Goal: Information Seeking & Learning: Learn about a topic

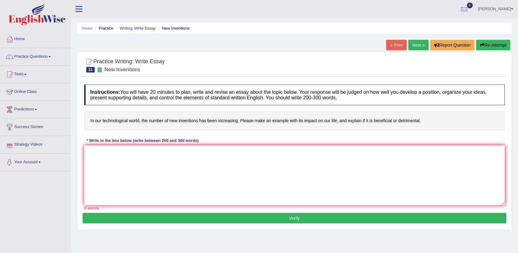
click at [96, 152] on textarea at bounding box center [294, 175] width 420 height 60
click at [96, 152] on textarea "The increasing influence of et" at bounding box center [294, 175] width 420 height 60
click at [147, 151] on textarea "The increasing influence of et" at bounding box center [294, 175] width 420 height 60
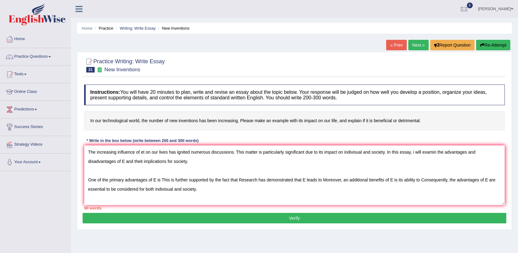
scroll to position [5, 0]
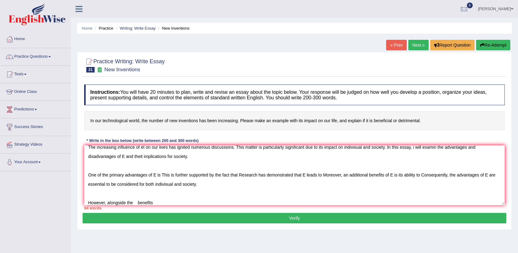
click at [136, 203] on textarea "The increasing influence of et on our lives has ignited numerous discussions. T…" at bounding box center [294, 175] width 420 height 60
click at [151, 201] on textarea "The increasing influence of et on our lives has ignited numerous discussions. T…" at bounding box center [294, 175] width 420 height 60
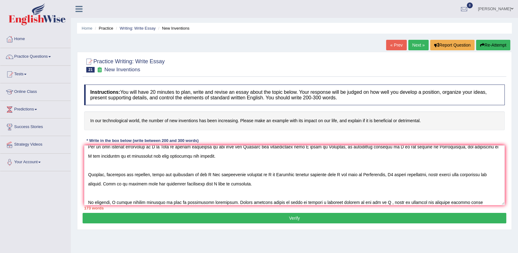
scroll to position [42, 0]
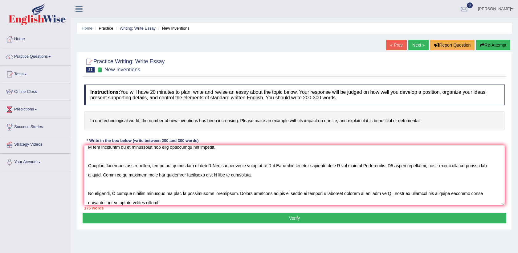
click at [116, 192] on textarea at bounding box center [294, 175] width 420 height 60
click at [395, 193] on textarea at bounding box center [294, 175] width 420 height 60
click at [417, 194] on textarea at bounding box center [294, 175] width 420 height 60
click at [204, 164] on textarea at bounding box center [294, 175] width 420 height 60
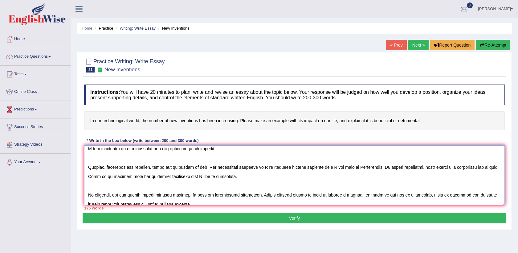
scroll to position [31, 0]
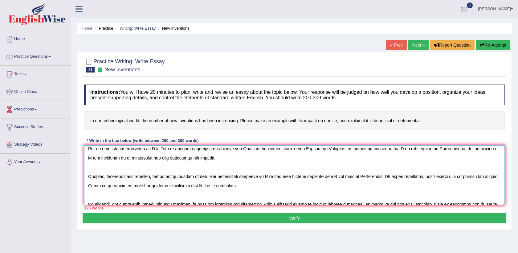
click at [155, 147] on textarea at bounding box center [294, 175] width 420 height 60
click at [185, 149] on textarea at bounding box center [294, 175] width 420 height 60
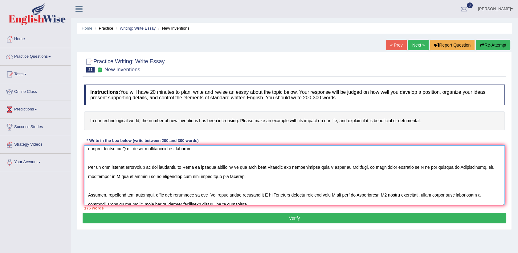
scroll to position [3, 0]
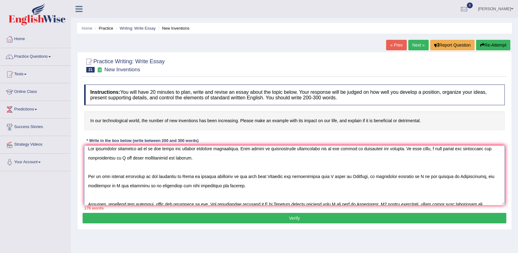
click at [144, 148] on textarea at bounding box center [294, 175] width 420 height 60
click at [140, 149] on textarea at bounding box center [294, 175] width 420 height 60
click at [133, 157] on textarea at bounding box center [294, 175] width 420 height 60
click at [178, 156] on textarea at bounding box center [294, 175] width 420 height 60
click at [184, 176] on textarea at bounding box center [294, 175] width 420 height 60
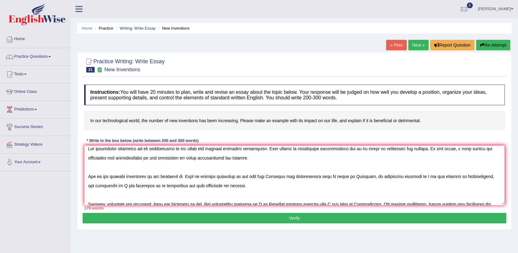
click at [188, 182] on textarea at bounding box center [294, 175] width 420 height 60
click at [184, 176] on textarea at bounding box center [294, 175] width 420 height 60
click at [310, 176] on textarea at bounding box center [294, 175] width 420 height 60
click at [426, 176] on textarea at bounding box center [294, 175] width 420 height 60
click at [459, 177] on textarea at bounding box center [294, 175] width 420 height 60
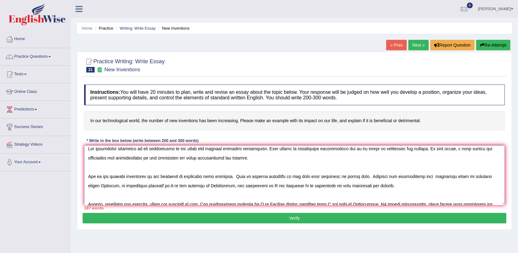
click at [158, 184] on textarea at bounding box center [294, 175] width 420 height 60
click at [200, 185] on textarea at bounding box center [294, 175] width 420 height 60
click at [315, 184] on textarea at bounding box center [294, 175] width 420 height 60
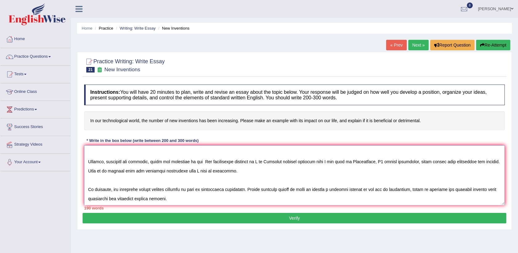
click at [201, 161] on textarea at bounding box center [294, 175] width 420 height 60
click at [302, 161] on textarea at bounding box center [294, 175] width 420 height 60
click at [358, 161] on textarea at bounding box center [294, 175] width 420 height 60
click at [381, 161] on textarea at bounding box center [294, 175] width 420 height 60
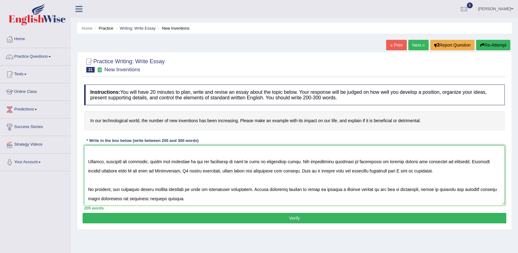
click at [130, 171] on textarea at bounding box center [294, 175] width 420 height 60
click at [180, 170] on textarea at bounding box center [294, 175] width 420 height 60
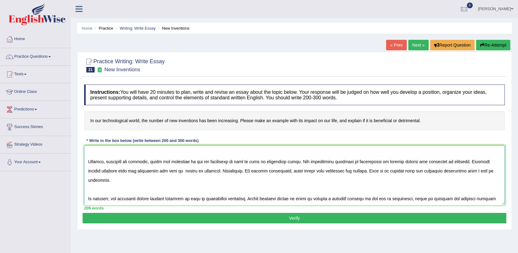
click at [250, 169] on textarea at bounding box center [294, 175] width 420 height 60
click at [491, 169] on textarea at bounding box center [294, 175] width 420 height 60
type textarea "The increasing influence of new discoveries on our lives has ignited numerous d…"
click at [293, 214] on button "Verify" at bounding box center [294, 217] width 423 height 10
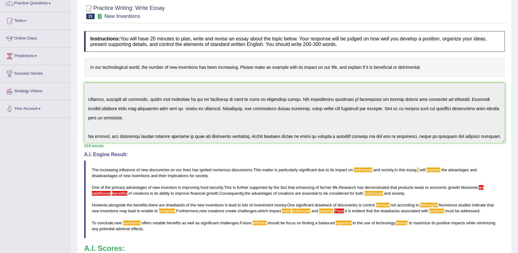
scroll to position [0, 0]
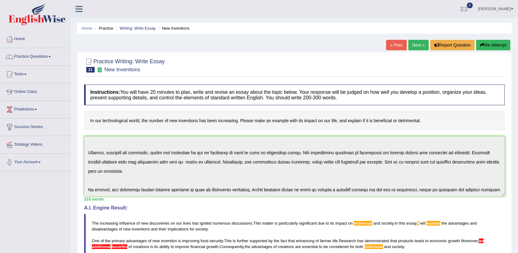
click at [415, 43] on link "Next »" at bounding box center [418, 45] width 20 height 10
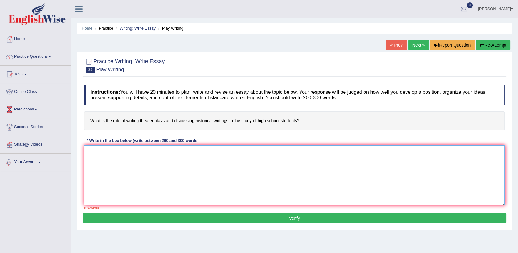
click at [103, 156] on textarea at bounding box center [294, 175] width 420 height 60
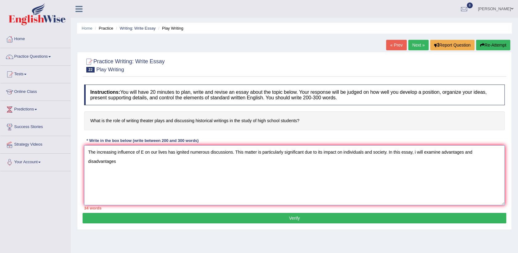
click at [87, 161] on textarea "The increasing influence of E on our lives has ignited numerous discussions. Th…" at bounding box center [294, 175] width 420 height 60
click at [116, 161] on textarea "The increasing influence of E on our lives has ignited numerous discussions. Th…" at bounding box center [294, 175] width 420 height 60
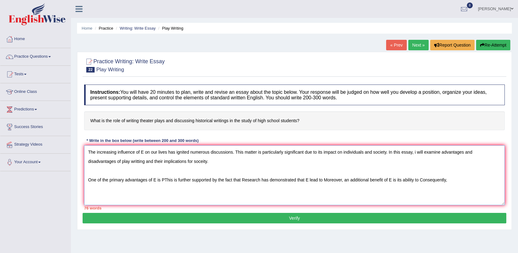
click at [95, 182] on textarea "The increasing influence of E on our lives has ignited numerous discussions. Th…" at bounding box center [294, 175] width 420 height 60
click at [448, 181] on textarea "The increasing influence of E on our lives has ignited numerous discussions. Th…" at bounding box center [294, 175] width 420 height 60
click at [483, 180] on textarea "The increasing influence of E on our lives has ignited numerous discussions. Th…" at bounding box center [294, 175] width 420 height 60
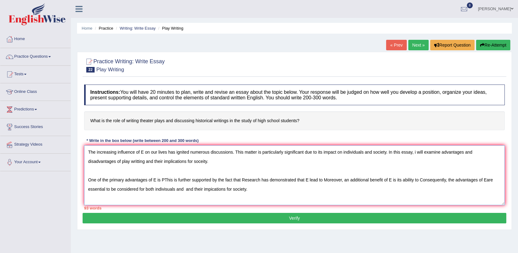
click at [234, 188] on textarea "The increasing influence of E on our lives has ignited numerous discussions. Th…" at bounding box center [294, 175] width 420 height 60
click at [494, 182] on textarea "The increasing influence of E on our lives has ignited numerous discussions. Th…" at bounding box center [294, 175] width 420 height 60
click at [198, 188] on textarea "The increasing influence of E on our lives has ignited numerous discussions. Th…" at bounding box center [294, 175] width 420 height 60
click at [213, 188] on textarea "The increasing influence of E on our lives has ignited numerous discussions. Th…" at bounding box center [294, 175] width 420 height 60
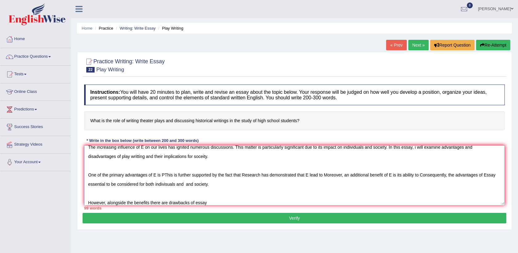
click at [168, 183] on textarea "The increasing influence of E on our lives has ignited numerous discussions. Th…" at bounding box center [294, 175] width 420 height 60
click at [209, 202] on textarea "The increasing influence of E on our lives has ignited numerous discussions. Th…" at bounding box center [294, 175] width 420 height 60
click at [149, 201] on textarea "The increasing influence of E on our lives has ignited numerous discussions. Th…" at bounding box center [294, 175] width 420 height 60
click at [207, 202] on textarea "The increasing influence of E on our lives has ignited numerous discussions. Th…" at bounding box center [294, 175] width 420 height 60
click at [205, 202] on textarea "The increasing influence of E on our lives has ignited numerous discussions. Th…" at bounding box center [294, 175] width 420 height 60
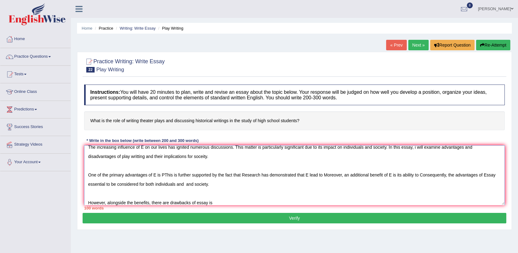
click at [215, 200] on textarea "The increasing influence of E on our lives has ignited numerous discussions. Th…" at bounding box center [294, 175] width 420 height 60
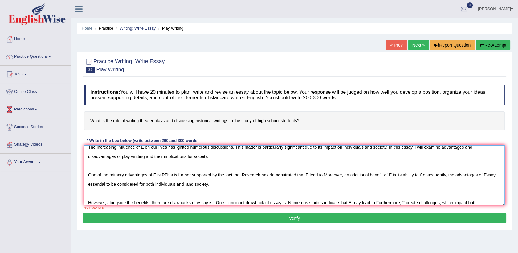
click at [463, 201] on textarea "The increasing influence of E on our lives has ignited numerous discussions. Th…" at bounding box center [294, 175] width 420 height 60
click at [477, 200] on textarea "The increasing influence of E on our lives has ignited numerous discussions. Th…" at bounding box center [294, 175] width 420 height 60
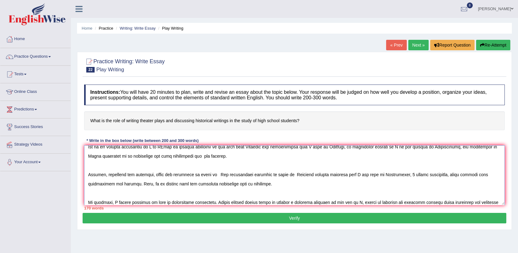
scroll to position [42, 0]
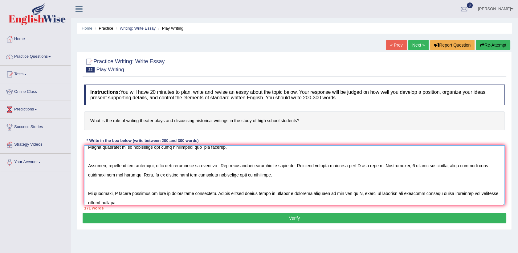
click at [116, 192] on textarea at bounding box center [294, 175] width 420 height 60
click at [373, 192] on textarea at bounding box center [294, 175] width 420 height 60
click at [211, 163] on textarea at bounding box center [294, 175] width 420 height 60
click at [386, 164] on textarea at bounding box center [294, 175] width 420 height 60
click at [449, 164] on textarea at bounding box center [294, 175] width 420 height 60
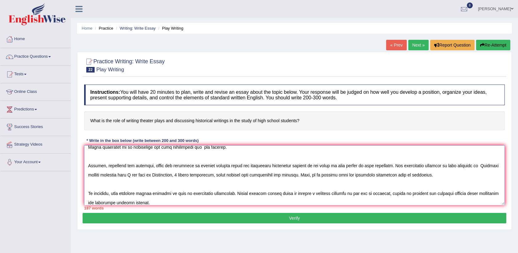
click at [131, 174] on textarea at bounding box center [294, 175] width 420 height 60
click at [164, 174] on textarea at bounding box center [294, 175] width 420 height 60
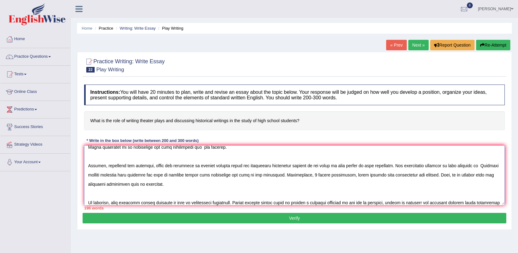
click at [302, 172] on textarea at bounding box center [294, 175] width 420 height 60
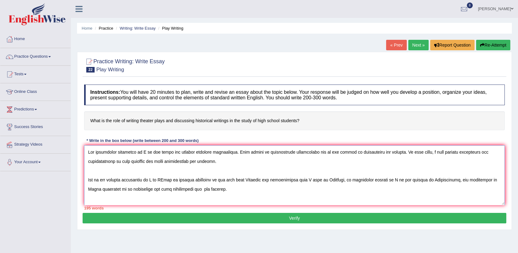
click at [155, 177] on textarea at bounding box center [294, 175] width 420 height 60
click at [171, 178] on textarea at bounding box center [294, 175] width 420 height 60
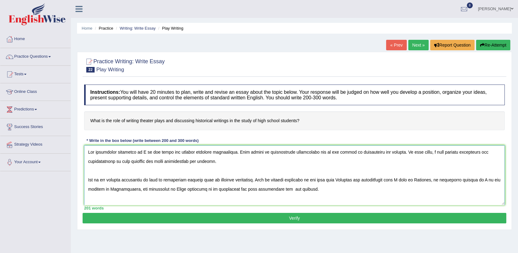
click at [334, 179] on textarea at bounding box center [294, 175] width 420 height 60
click at [454, 179] on textarea at bounding box center [294, 175] width 420 height 60
click at [101, 187] on textarea at bounding box center [294, 175] width 420 height 60
click at [143, 150] on textarea at bounding box center [294, 175] width 420 height 60
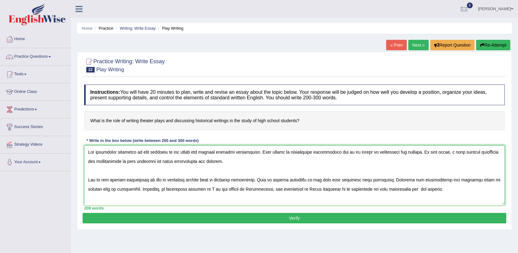
type textarea "The increasing influence of play writting on our lives has ignited numerous dis…"
click at [284, 218] on button "Verify" at bounding box center [294, 217] width 423 height 10
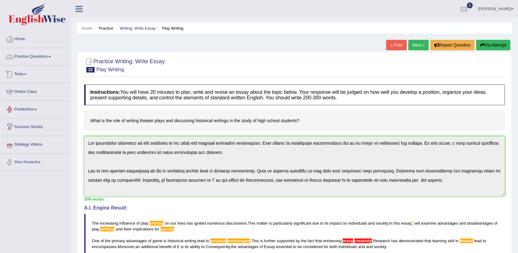
click at [40, 60] on link "Practice Questions" at bounding box center [35, 55] width 70 height 15
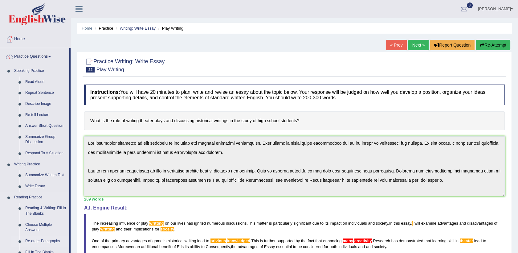
click at [38, 238] on link "Re-order Paragraphs" at bounding box center [45, 240] width 46 height 11
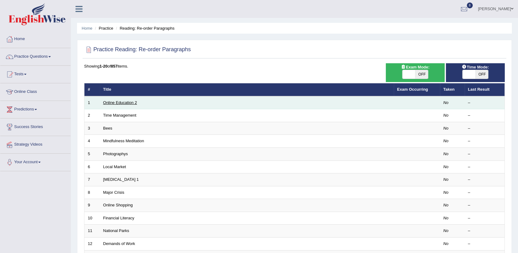
click at [121, 104] on link "Online Education 2" at bounding box center [120, 102] width 34 height 5
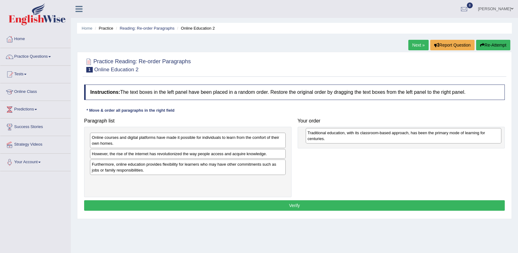
drag, startPoint x: 114, startPoint y: 184, endPoint x: 329, endPoint y: 136, distance: 220.8
click at [329, 136] on div "Traditional education, with its classroom-based approach, has been the primary …" at bounding box center [403, 135] width 196 height 15
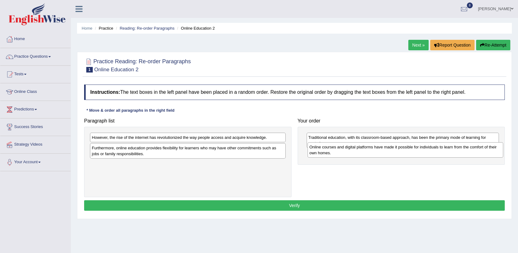
drag, startPoint x: 115, startPoint y: 140, endPoint x: 332, endPoint y: 150, distance: 217.6
click at [332, 150] on div "Online courses and digital platforms have made it possible for individuals to l…" at bounding box center [405, 149] width 196 height 15
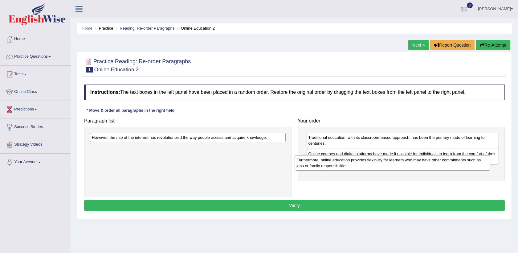
drag, startPoint x: 135, startPoint y: 149, endPoint x: 339, endPoint y: 161, distance: 204.8
click at [339, 161] on div "Furthermore, online education provides flexibility for learners who may have ot…" at bounding box center [392, 162] width 196 height 15
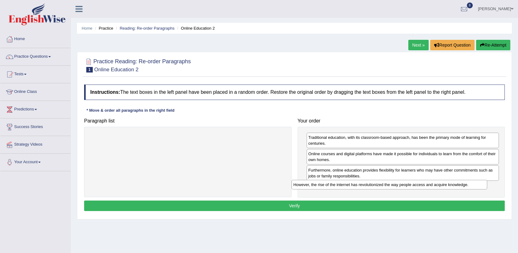
drag, startPoint x: 109, startPoint y: 139, endPoint x: 313, endPoint y: 188, distance: 210.1
click at [313, 188] on div "However, the rise of the internet has revolutionized the way people access and …" at bounding box center [389, 185] width 196 height 10
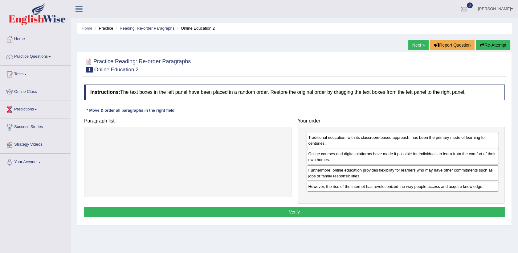
click at [299, 212] on button "Verify" at bounding box center [294, 211] width 420 height 10
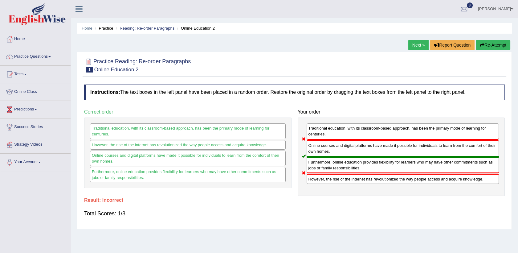
click at [416, 46] on link "Next »" at bounding box center [418, 45] width 20 height 10
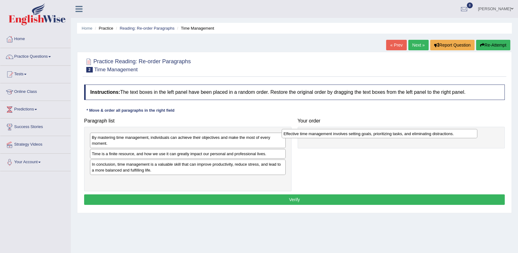
drag, startPoint x: 121, startPoint y: 164, endPoint x: 313, endPoint y: 133, distance: 193.9
click at [313, 133] on div "Effective time management involves setting goals, prioritizing tasks, and elimi…" at bounding box center [379, 134] width 196 height 10
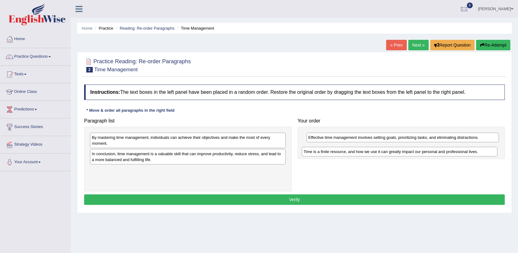
drag, startPoint x: 140, startPoint y: 157, endPoint x: 352, endPoint y: 155, distance: 211.6
click at [352, 155] on div "Time is a finite resource, and how we use it can greatly impact our personal an…" at bounding box center [399, 152] width 196 height 10
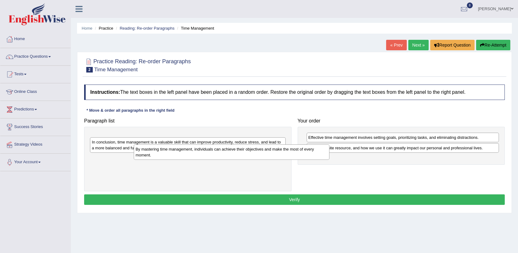
drag, startPoint x: 204, startPoint y: 142, endPoint x: 348, endPoint y: 173, distance: 146.6
click at [329, 160] on div "By mastering time management, individuals can achieve their objectives and make…" at bounding box center [232, 151] width 196 height 15
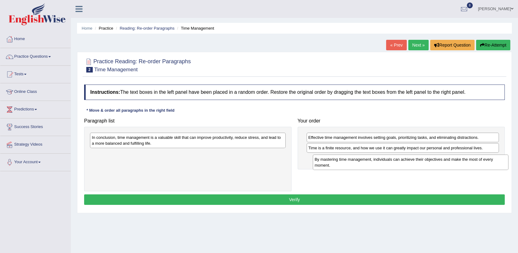
drag, startPoint x: 154, startPoint y: 157, endPoint x: 377, endPoint y: 163, distance: 222.7
click at [377, 163] on div "By mastering time management, individuals can achieve their objectives and make…" at bounding box center [411, 161] width 196 height 15
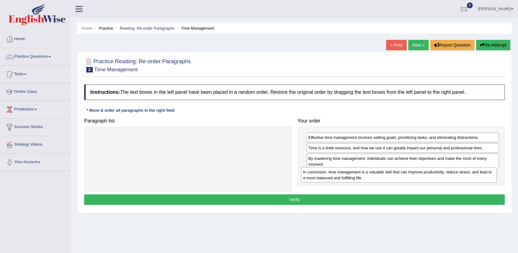
drag, startPoint x: 204, startPoint y: 144, endPoint x: 415, endPoint y: 179, distance: 214.0
click at [415, 179] on div "In conclusion, time management is a valuable skill that can improve productivit…" at bounding box center [399, 174] width 196 height 15
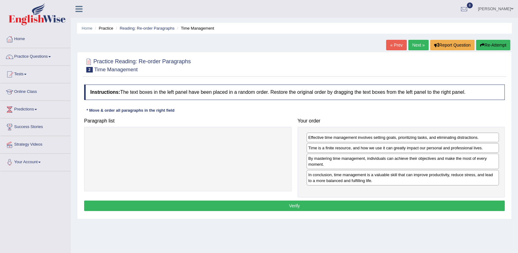
click at [293, 213] on div "Instructions: The text boxes in the left panel have been placed in a random ord…" at bounding box center [294, 148] width 423 height 134
click at [293, 204] on button "Verify" at bounding box center [294, 205] width 420 height 10
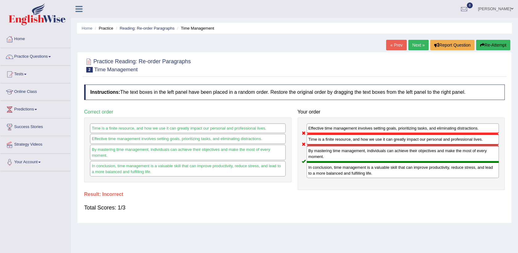
click at [415, 43] on link "Next »" at bounding box center [418, 45] width 20 height 10
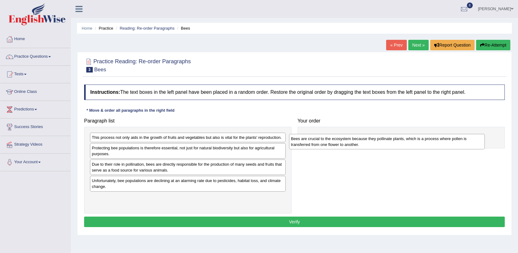
drag, startPoint x: 135, startPoint y: 153, endPoint x: 337, endPoint y: 142, distance: 202.3
click at [337, 142] on div "Bees are crucial to the ecosystem because they pollinate plants, which is a pro…" at bounding box center [387, 141] width 196 height 15
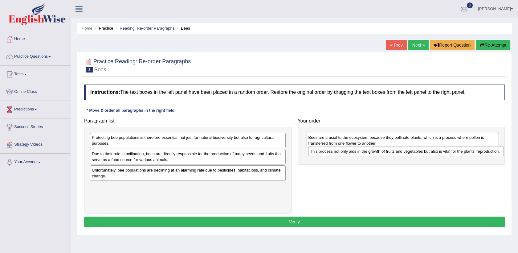
drag, startPoint x: 133, startPoint y: 138, endPoint x: 351, endPoint y: 152, distance: 218.5
click at [351, 152] on div "This process not only aids in the growth of fruits and vegetables but also is v…" at bounding box center [406, 151] width 196 height 10
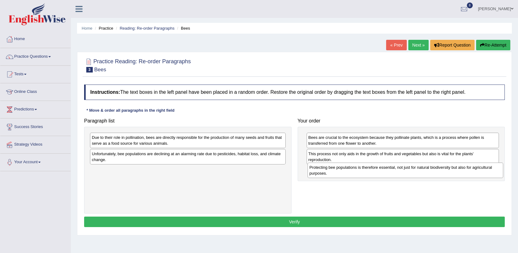
drag, startPoint x: 148, startPoint y: 139, endPoint x: 366, endPoint y: 169, distance: 219.4
click at [366, 169] on div "Protecting bee populations is therefore essential, not just for natural biodive…" at bounding box center [405, 169] width 196 height 15
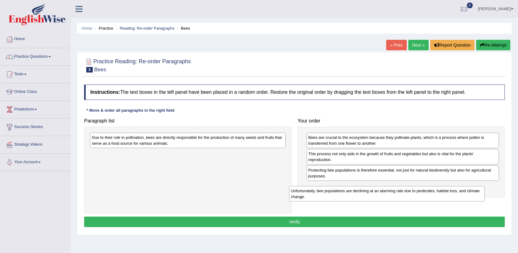
drag, startPoint x: 184, startPoint y: 158, endPoint x: 403, endPoint y: 196, distance: 221.9
click at [403, 196] on div "Unfortunately, bee populations are declining at an alarming rate due to pestici…" at bounding box center [387, 193] width 196 height 15
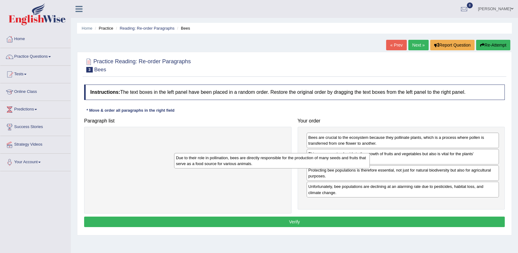
drag, startPoint x: 204, startPoint y: 140, endPoint x: 339, endPoint y: 202, distance: 147.9
click at [339, 168] on div "Due to their role in pollination, bees are directly responsible for the product…" at bounding box center [272, 160] width 196 height 15
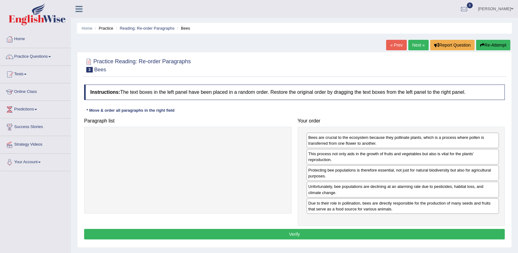
click at [301, 233] on button "Verify" at bounding box center [294, 233] width 420 height 10
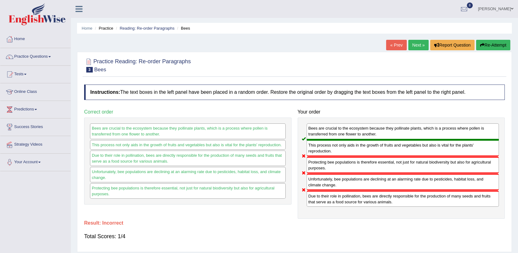
click at [417, 46] on link "Next »" at bounding box center [418, 45] width 20 height 10
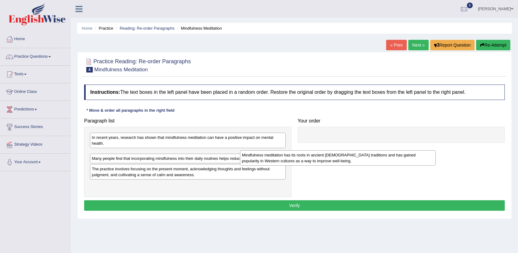
drag, startPoint x: 103, startPoint y: 157, endPoint x: 276, endPoint y: 152, distance: 172.5
click at [276, 152] on div "Mindfulness meditation has its roots in ancient [DEMOGRAPHIC_DATA] traditions a…" at bounding box center [338, 157] width 196 height 15
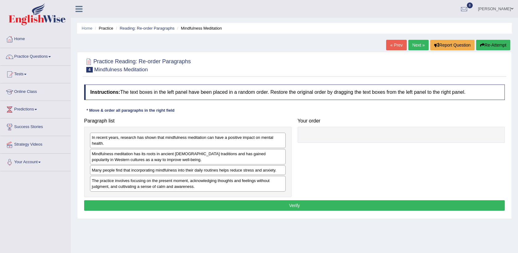
click at [276, 152] on div "Mindfulness meditation has its roots in ancient [DEMOGRAPHIC_DATA] traditions a…" at bounding box center [188, 156] width 196 height 15
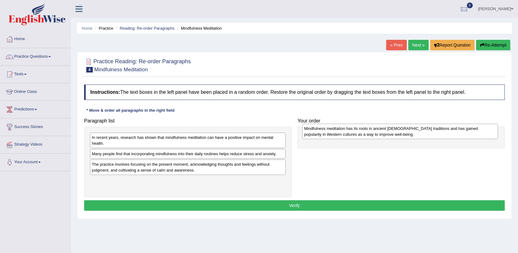
drag, startPoint x: 155, startPoint y: 160, endPoint x: 367, endPoint y: 134, distance: 213.7
click at [367, 134] on div "Mindfulness meditation has its roots in ancient [DEMOGRAPHIC_DATA] traditions a…" at bounding box center [400, 130] width 196 height 15
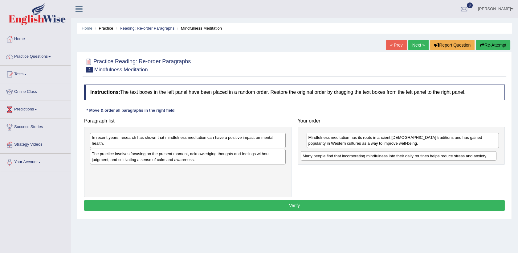
drag, startPoint x: 164, startPoint y: 152, endPoint x: 374, endPoint y: 154, distance: 210.6
click at [374, 154] on div "Many people find that incorporating mindfulness into their daily routines helps…" at bounding box center [399, 156] width 196 height 10
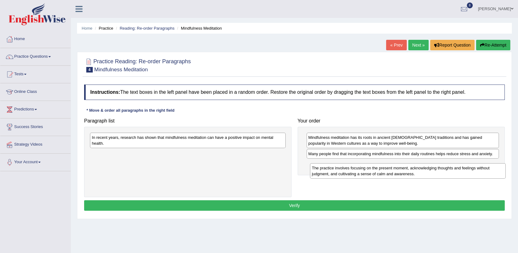
drag, startPoint x: 128, startPoint y: 156, endPoint x: 347, endPoint y: 170, distance: 219.1
click at [347, 170] on div "The practice involves focusing on the present moment, acknowledging thoughts an…" at bounding box center [408, 170] width 196 height 15
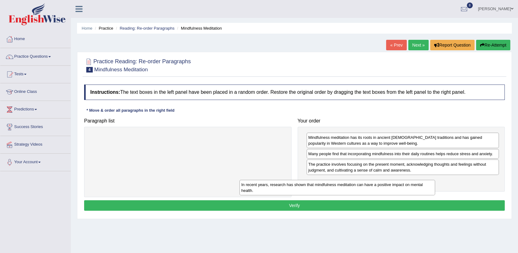
drag, startPoint x: 109, startPoint y: 139, endPoint x: 272, endPoint y: 187, distance: 169.3
click at [272, 187] on div "In recent years, research has shown that mindfulness meditation can have a posi…" at bounding box center [337, 187] width 196 height 15
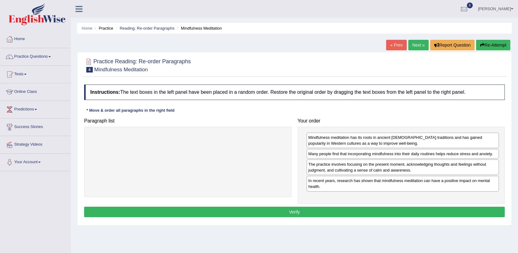
click at [299, 212] on button "Verify" at bounding box center [294, 211] width 420 height 10
